Goal: Information Seeking & Learning: Learn about a topic

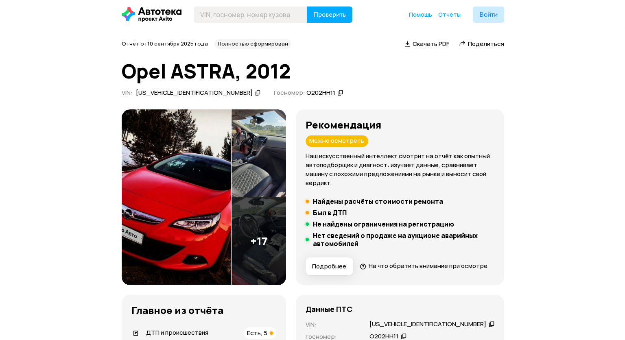
scroll to position [41, 0]
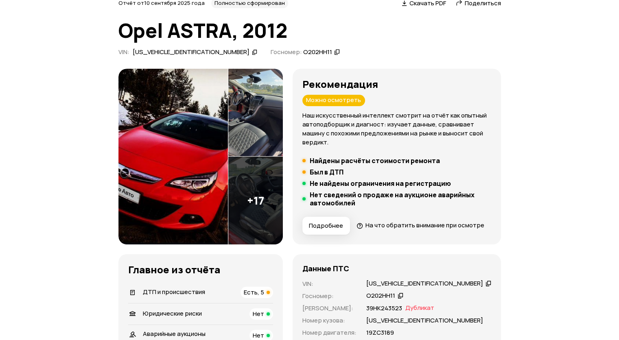
click at [156, 182] on img at bounding box center [173, 157] width 110 height 176
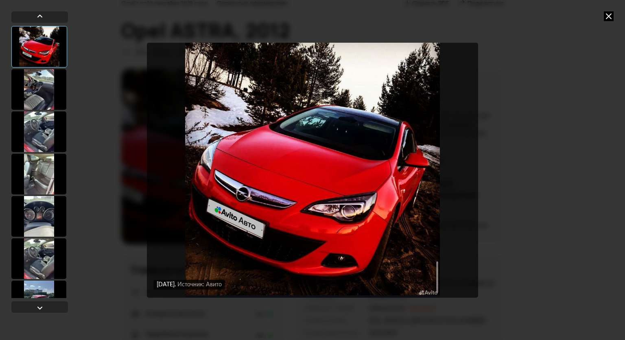
click at [37, 87] on div at bounding box center [38, 89] width 55 height 41
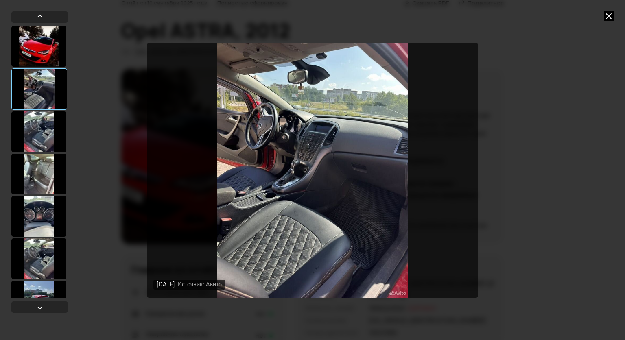
click at [46, 127] on div at bounding box center [38, 132] width 55 height 41
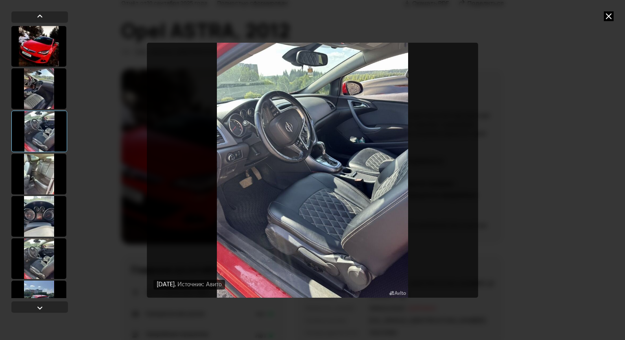
click at [40, 137] on div at bounding box center [39, 132] width 56 height 42
click at [42, 170] on div at bounding box center [38, 174] width 55 height 41
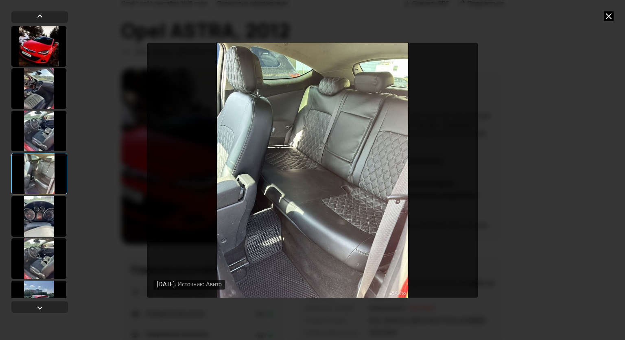
click at [46, 223] on div at bounding box center [38, 216] width 55 height 41
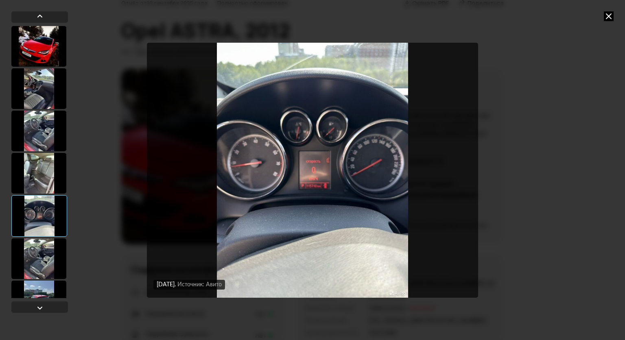
click at [44, 243] on div at bounding box center [38, 259] width 55 height 41
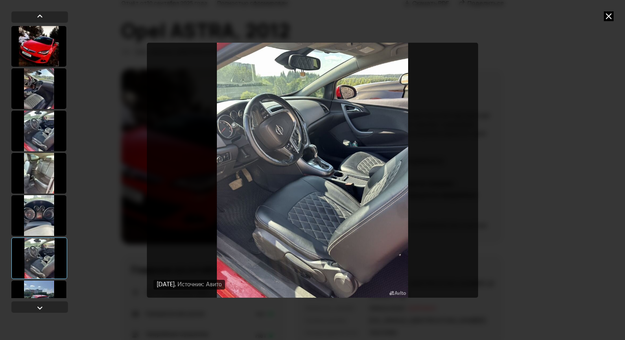
click at [32, 281] on div at bounding box center [38, 301] width 55 height 41
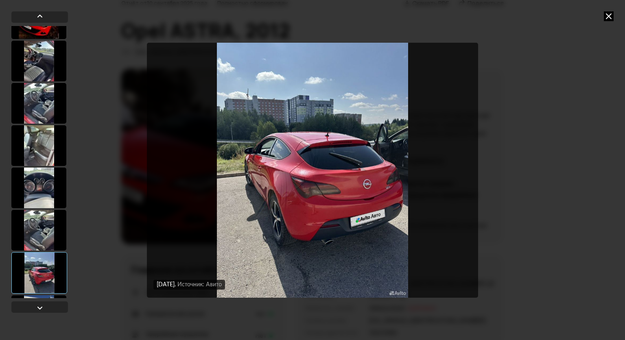
scroll to position [163, 0]
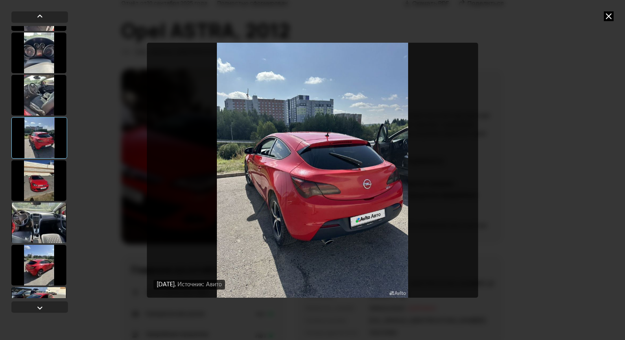
click at [40, 187] on div at bounding box center [38, 180] width 55 height 41
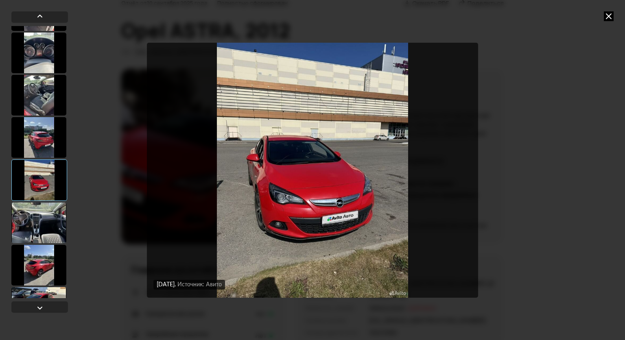
click at [39, 221] on div at bounding box center [38, 223] width 55 height 41
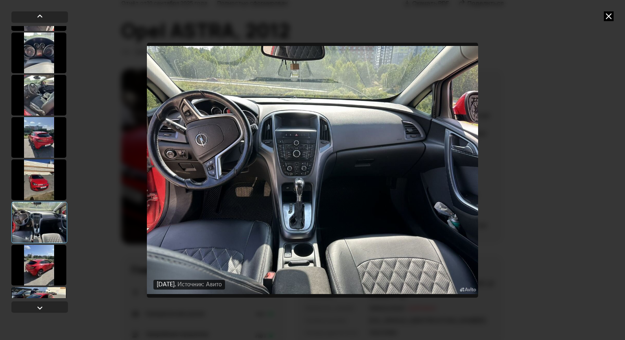
click at [47, 269] on div at bounding box center [38, 265] width 55 height 41
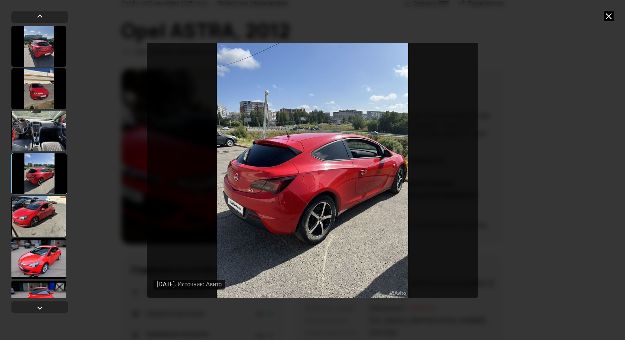
scroll to position [285, 0]
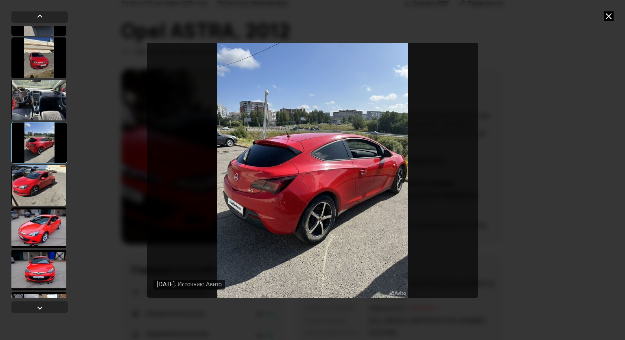
click at [42, 196] on div at bounding box center [38, 185] width 55 height 41
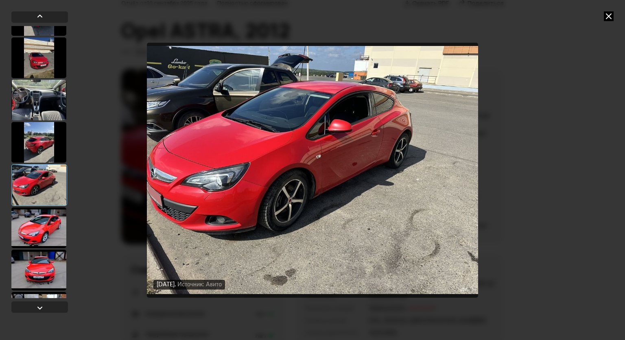
click at [43, 214] on div at bounding box center [38, 228] width 55 height 41
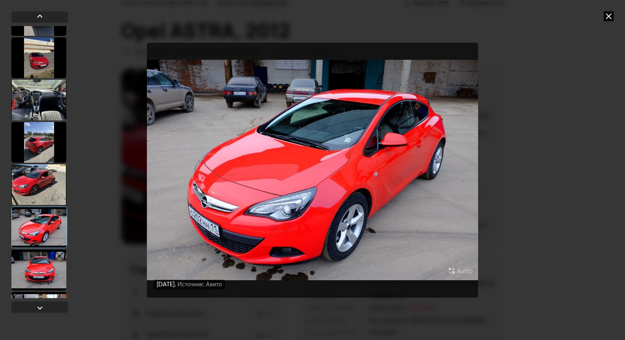
click at [43, 261] on div at bounding box center [38, 270] width 55 height 41
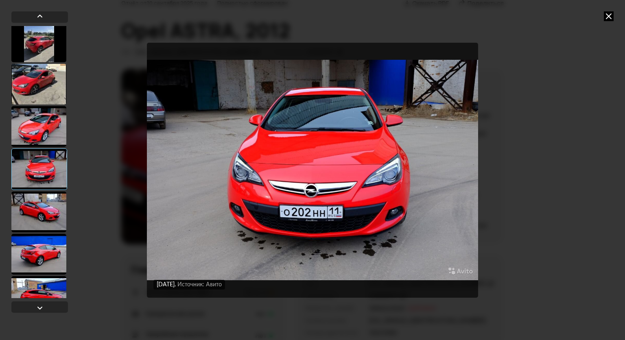
scroll to position [407, 0]
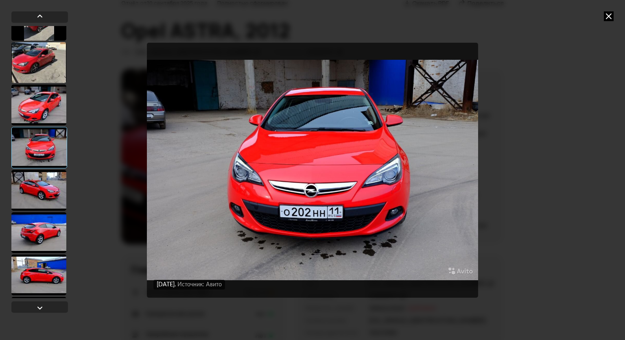
click at [26, 188] on div at bounding box center [38, 190] width 55 height 41
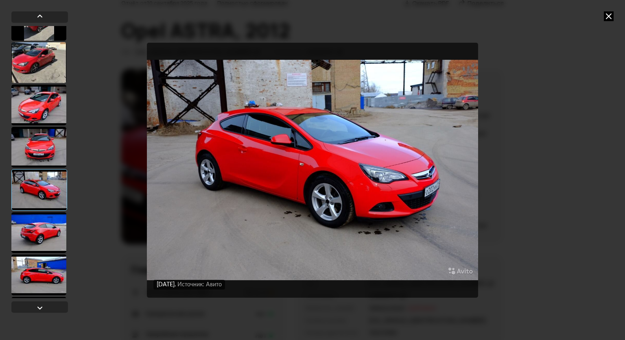
click at [25, 149] on div at bounding box center [38, 147] width 55 height 41
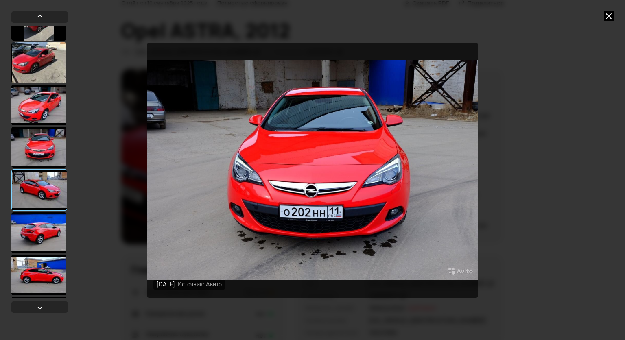
click at [28, 111] on div at bounding box center [38, 105] width 55 height 41
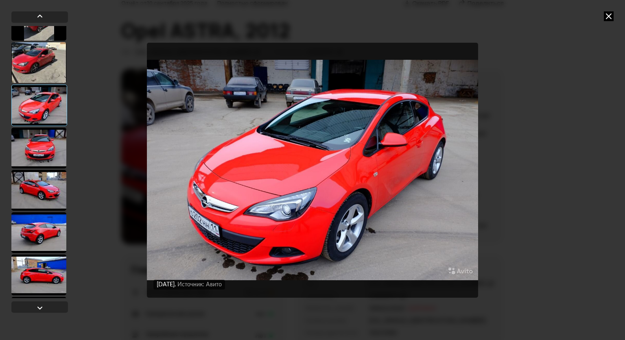
click at [41, 267] on div at bounding box center [38, 275] width 55 height 41
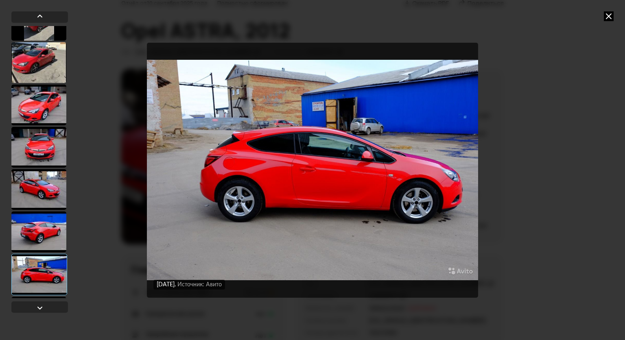
click at [40, 227] on div at bounding box center [38, 232] width 55 height 41
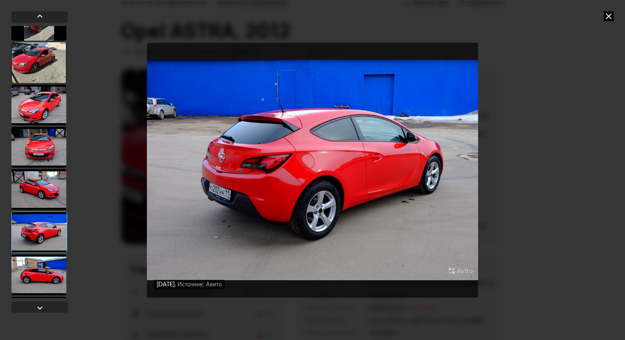
click at [33, 70] on div at bounding box center [38, 62] width 55 height 41
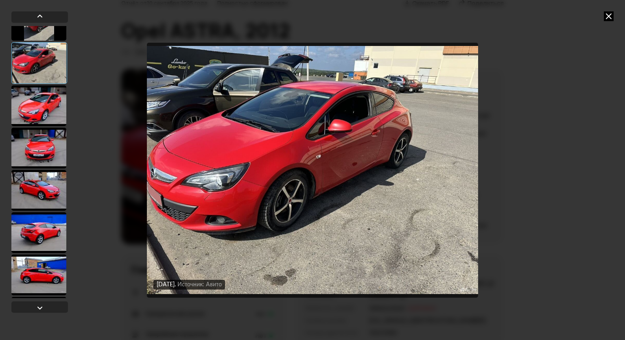
click at [37, 100] on div at bounding box center [38, 106] width 55 height 41
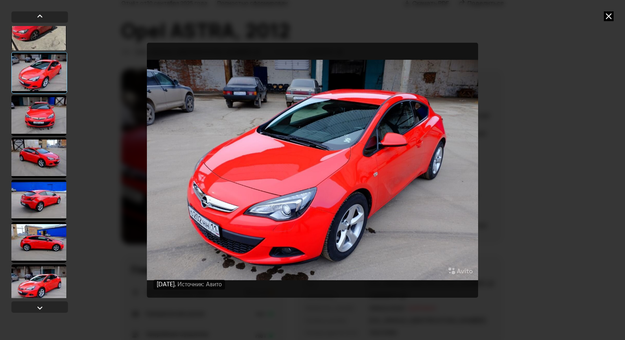
scroll to position [529, 0]
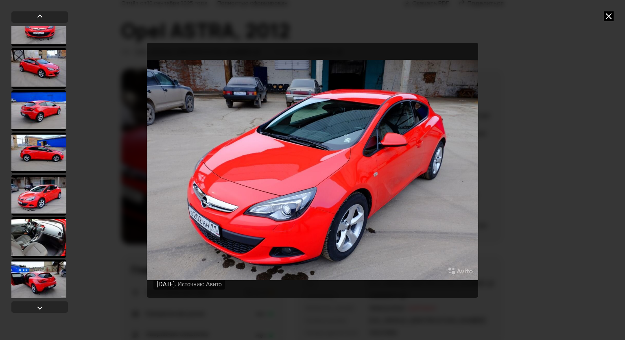
click at [33, 158] on div at bounding box center [38, 153] width 55 height 41
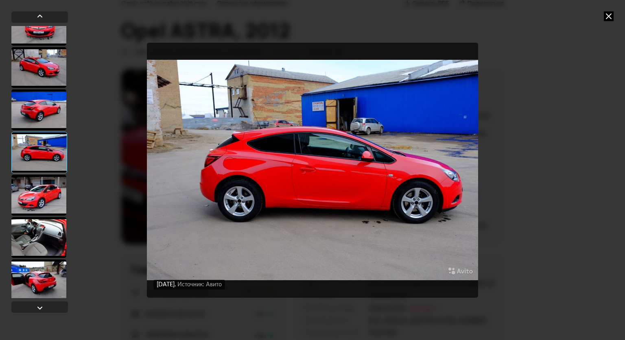
scroll to position [528, 0]
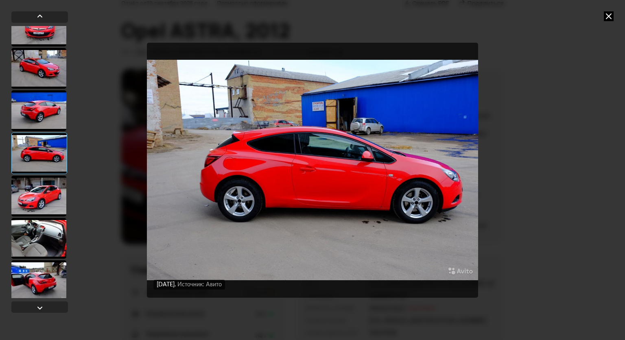
click at [34, 184] on div at bounding box center [38, 196] width 55 height 41
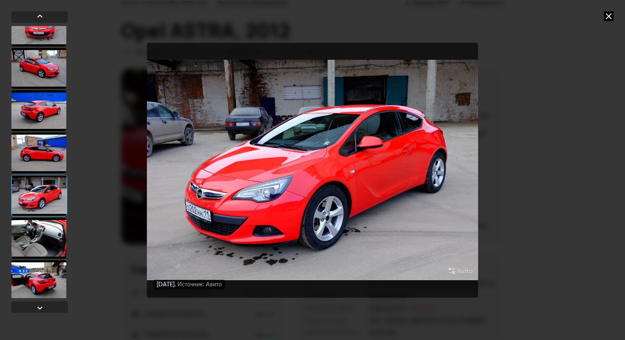
click at [39, 241] on div at bounding box center [38, 238] width 55 height 41
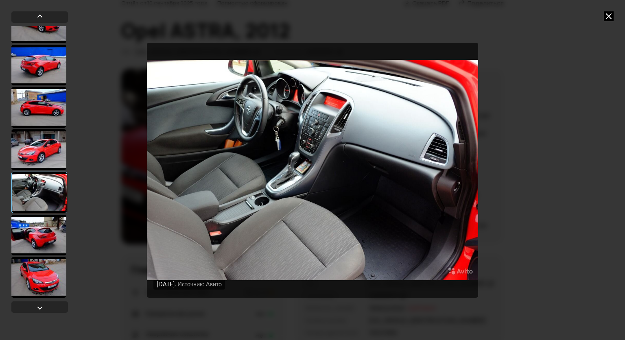
scroll to position [575, 0]
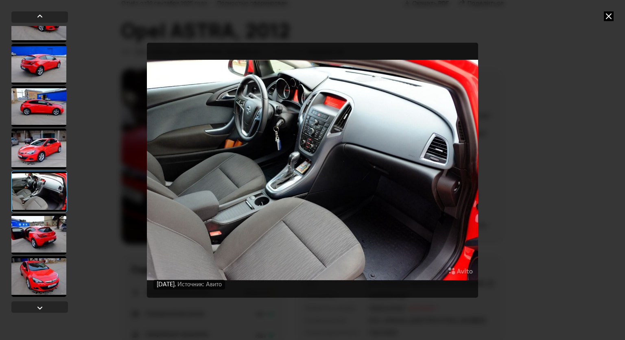
click at [45, 234] on div at bounding box center [38, 234] width 55 height 41
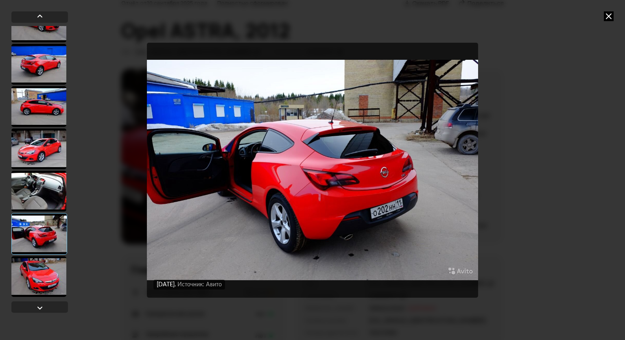
click at [32, 273] on div at bounding box center [38, 277] width 55 height 41
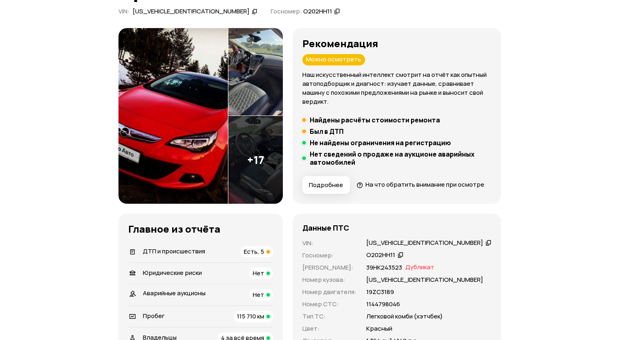
scroll to position [122, 0]
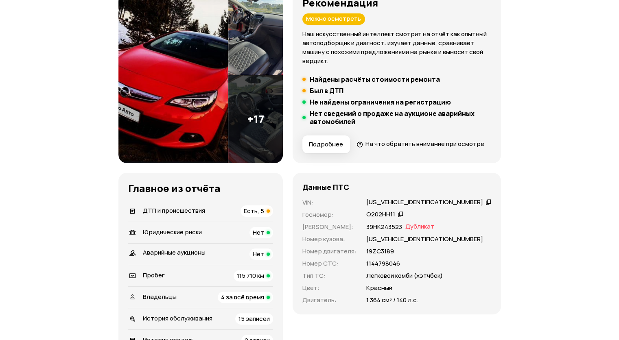
click at [264, 215] on span "Есть, 5" at bounding box center [254, 211] width 20 height 9
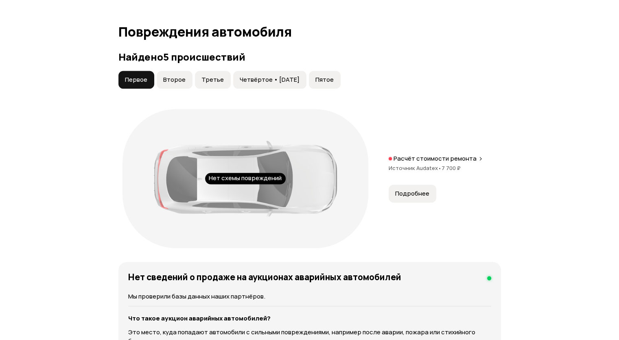
scroll to position [879, 0]
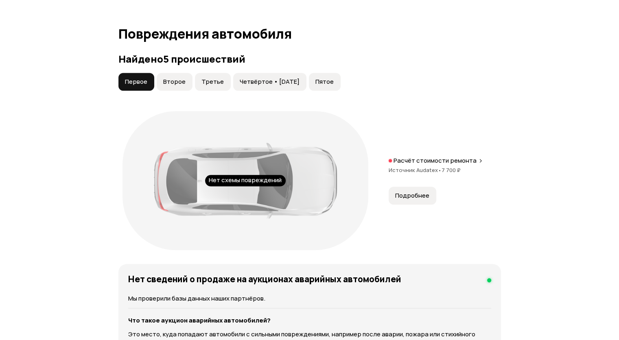
click at [168, 86] on span "Второе" at bounding box center [174, 82] width 22 height 8
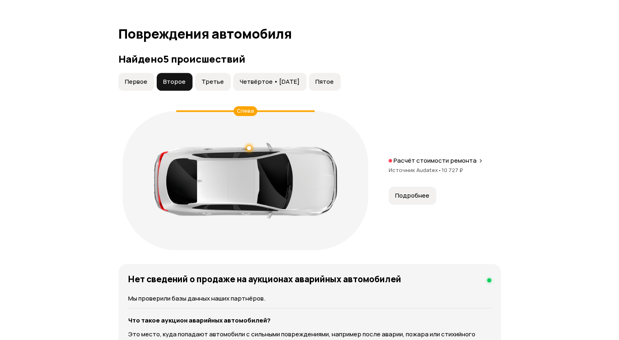
click at [218, 91] on button "Третье" at bounding box center [213, 82] width 36 height 18
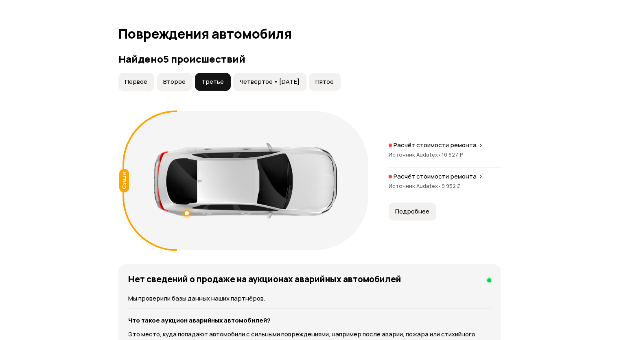
click at [260, 86] on span "Четвёртое • [DATE]" at bounding box center [270, 82] width 60 height 8
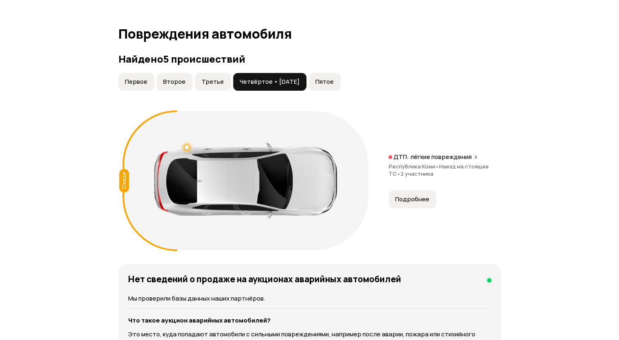
click at [334, 86] on span "Пятое" at bounding box center [325, 82] width 18 height 8
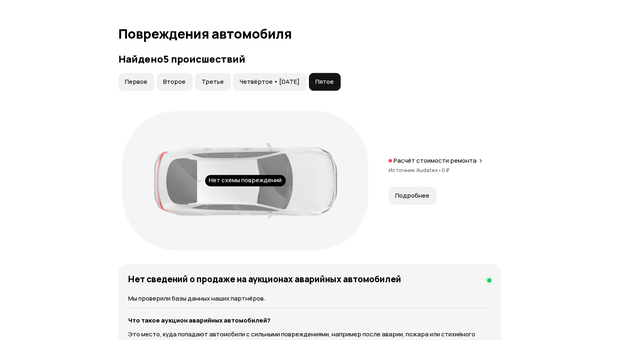
click at [275, 86] on span "Четвёртое • [DATE]" at bounding box center [270, 82] width 60 height 8
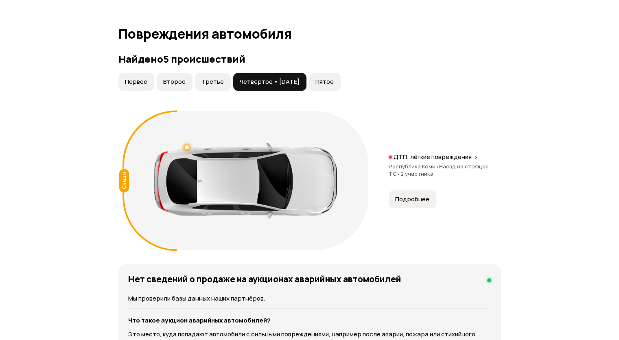
click at [202, 86] on span "Третье" at bounding box center [213, 82] width 22 height 8
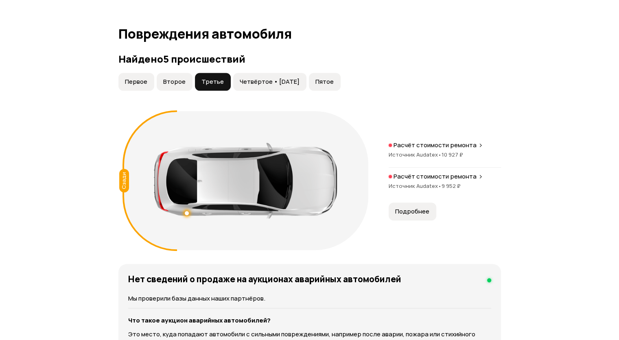
click at [170, 86] on span "Второе" at bounding box center [174, 82] width 22 height 8
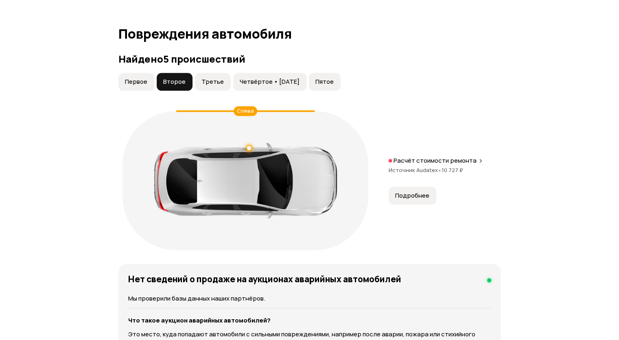
click at [142, 86] on span "Первое" at bounding box center [136, 82] width 22 height 8
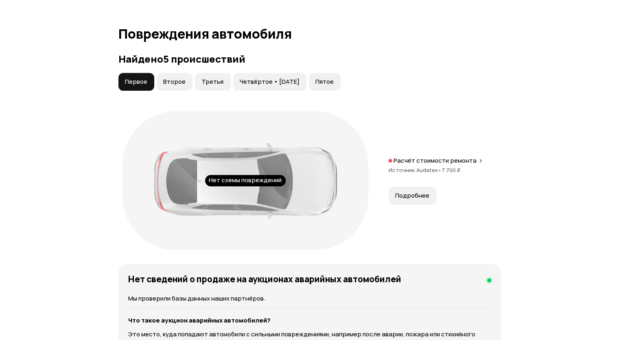
click at [172, 86] on span "Второе" at bounding box center [174, 82] width 22 height 8
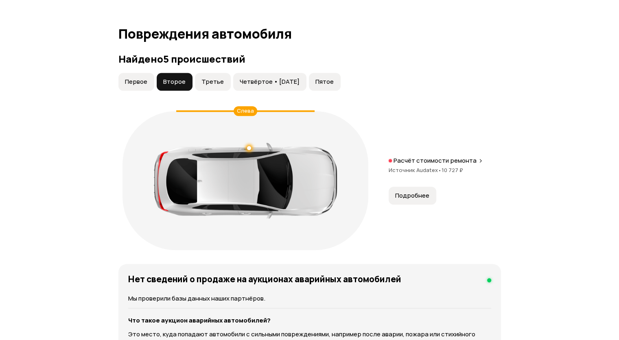
click at [210, 86] on span "Третье" at bounding box center [213, 82] width 22 height 8
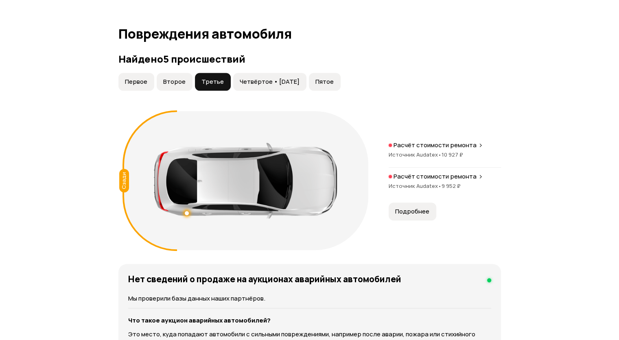
drag, startPoint x: 254, startPoint y: 96, endPoint x: 229, endPoint y: 96, distance: 24.8
click at [254, 86] on span "Четвёртое • [DATE]" at bounding box center [270, 82] width 60 height 8
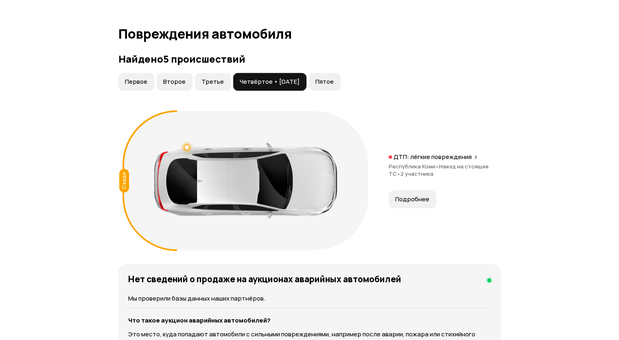
click at [208, 86] on span "Третье" at bounding box center [213, 82] width 22 height 8
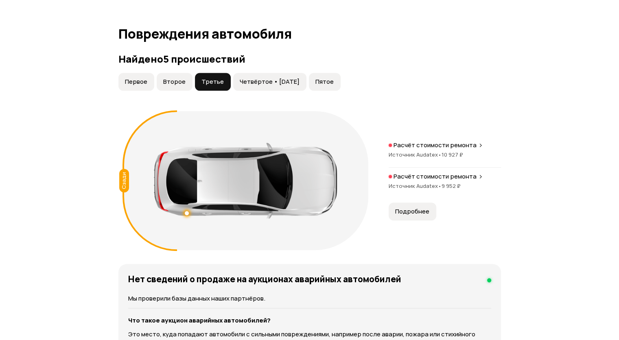
click at [252, 86] on span "Четвёртое • [DATE]" at bounding box center [270, 82] width 60 height 8
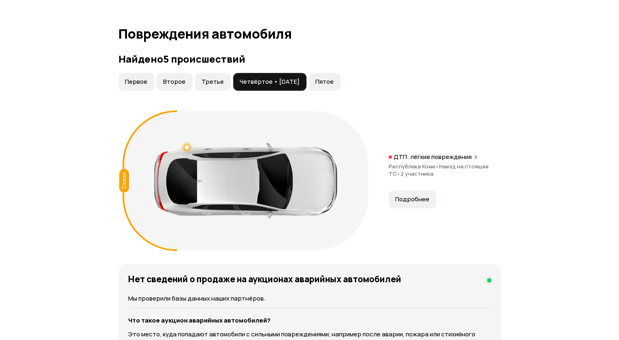
click at [341, 91] on button "Пятое" at bounding box center [325, 82] width 32 height 18
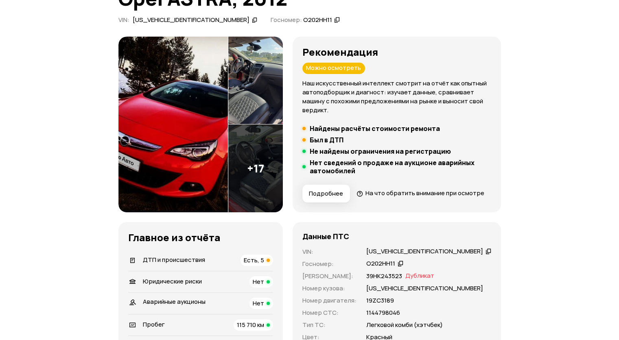
scroll to position [0, 0]
